Goal: Information Seeking & Learning: Learn about a topic

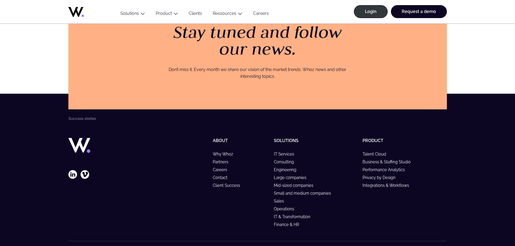
scroll to position [1076, 0]
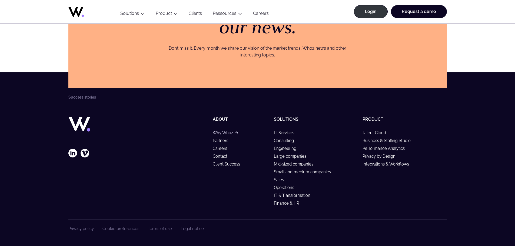
click at [227, 133] on link "Why Whoz" at bounding box center [225, 133] width 25 height 5
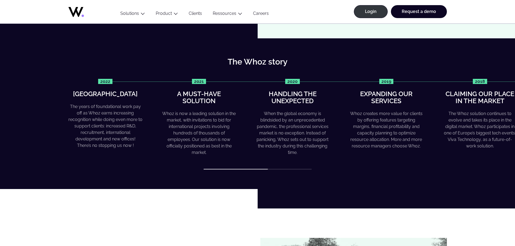
scroll to position [216, 0]
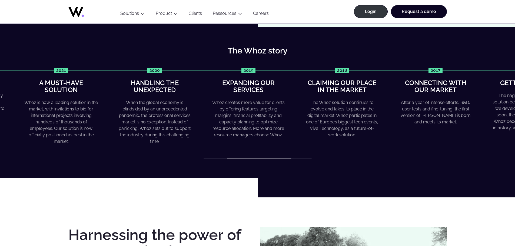
click at [211, 121] on div "Whoz creates more value for clients by offering features targeting margins, fin…" at bounding box center [248, 119] width 74 height 39
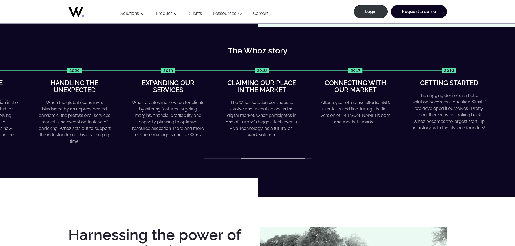
click at [355, 121] on div "After a year of intense efforts, R&D, user tests and fine-tuning, the first ver…" at bounding box center [356, 113] width 74 height 26
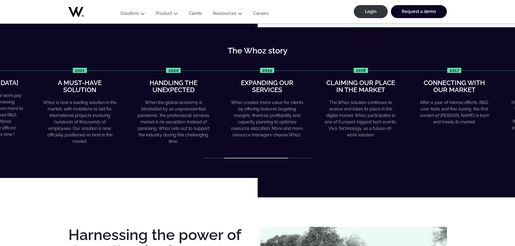
click at [334, 140] on div "2022 Greater heights The years of foundational work pay off as Whoz earns incre…" at bounding box center [257, 113] width 379 height 91
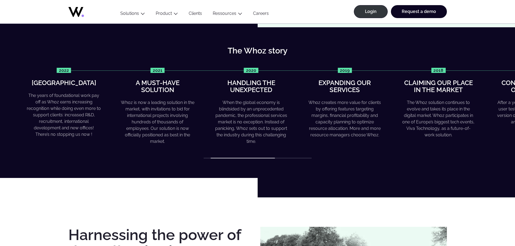
click at [391, 144] on div "2022 Greater heights The years of foundational work pay off as Whoz earns incre…" at bounding box center [216, 106] width 379 height 77
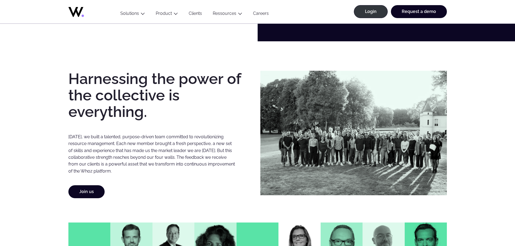
scroll to position [0, 0]
